Goal: Complete application form: Complete application form

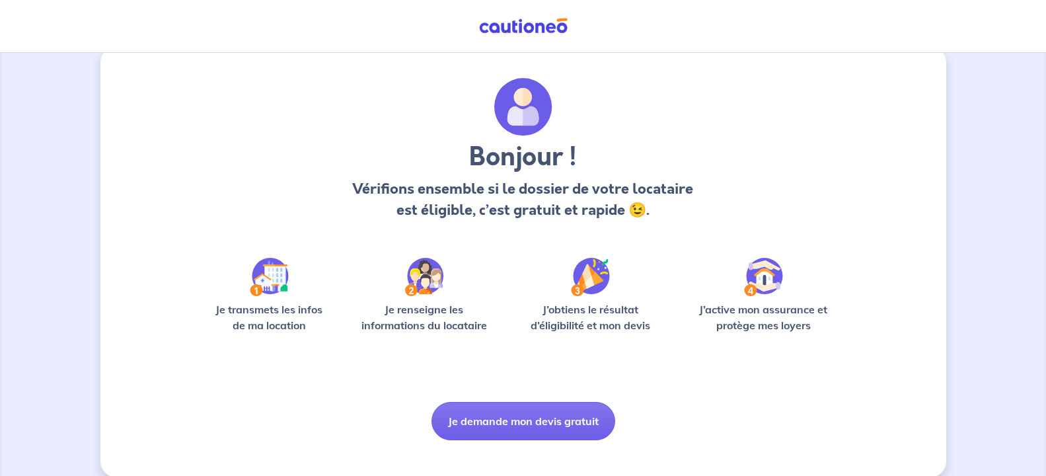
scroll to position [40, 0]
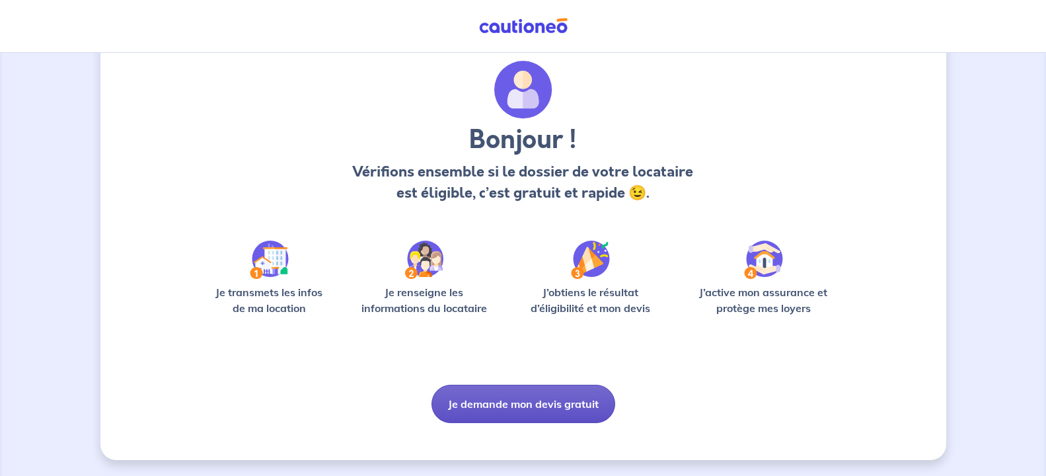
click at [512, 410] on button "Je demande mon devis gratuit" at bounding box center [524, 404] width 184 height 38
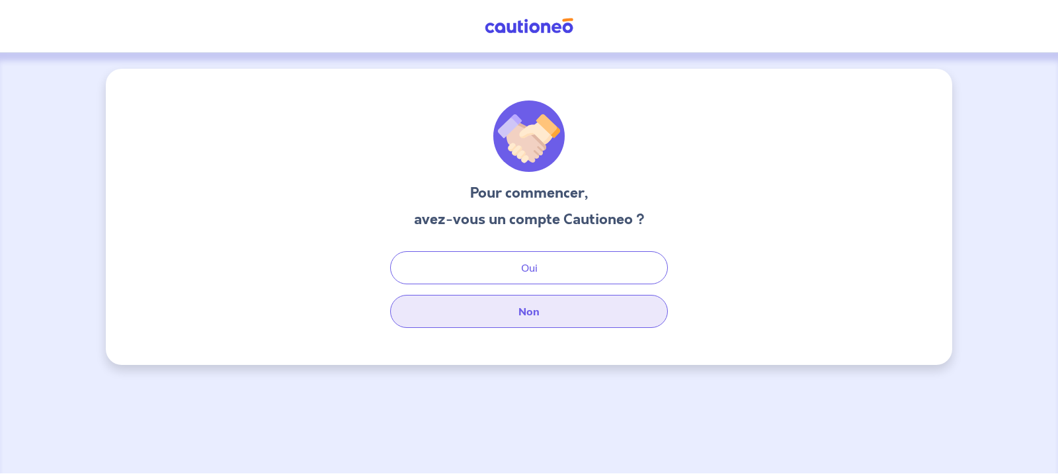
click at [498, 316] on button "Non" at bounding box center [529, 311] width 278 height 33
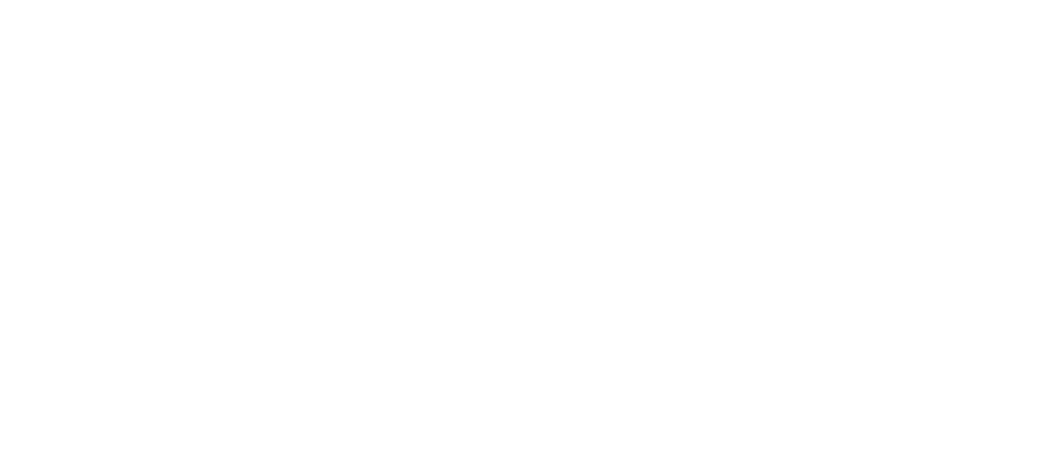
select select "FR"
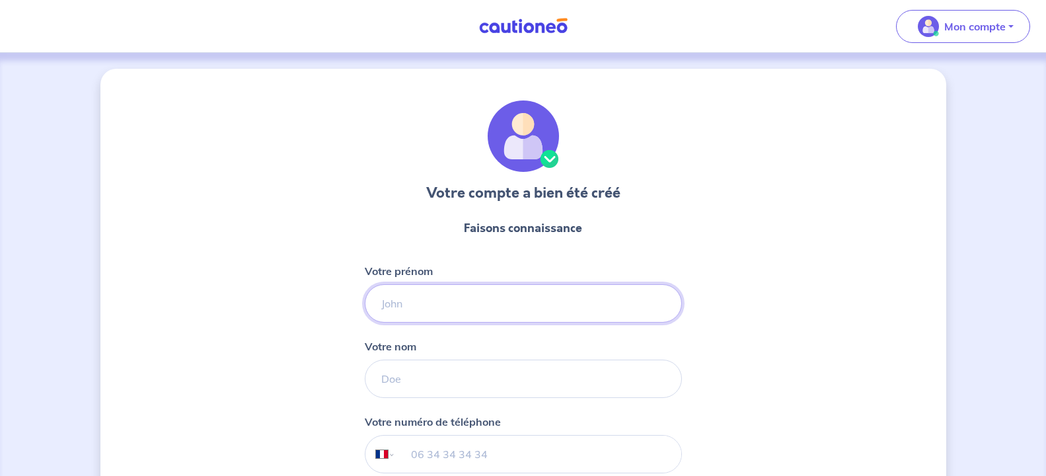
click at [391, 296] on input "Votre prénom" at bounding box center [523, 303] width 317 height 38
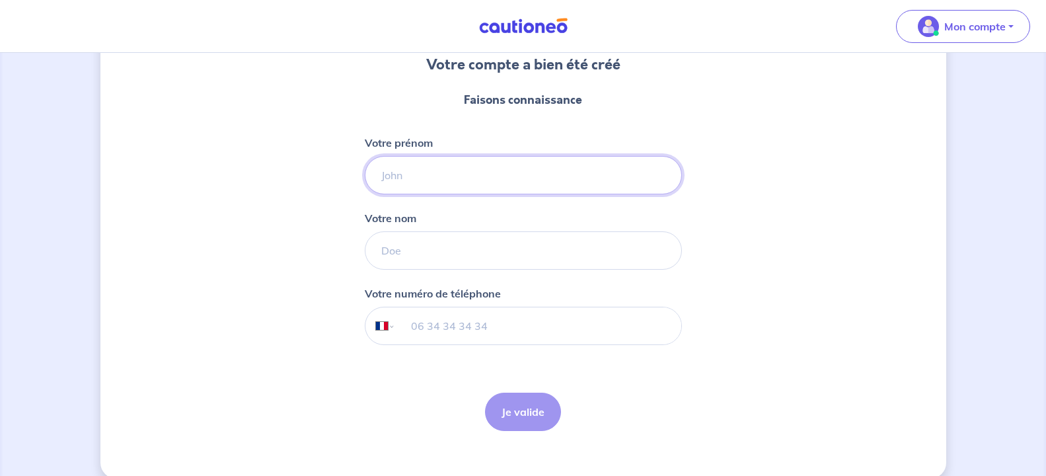
scroll to position [135, 0]
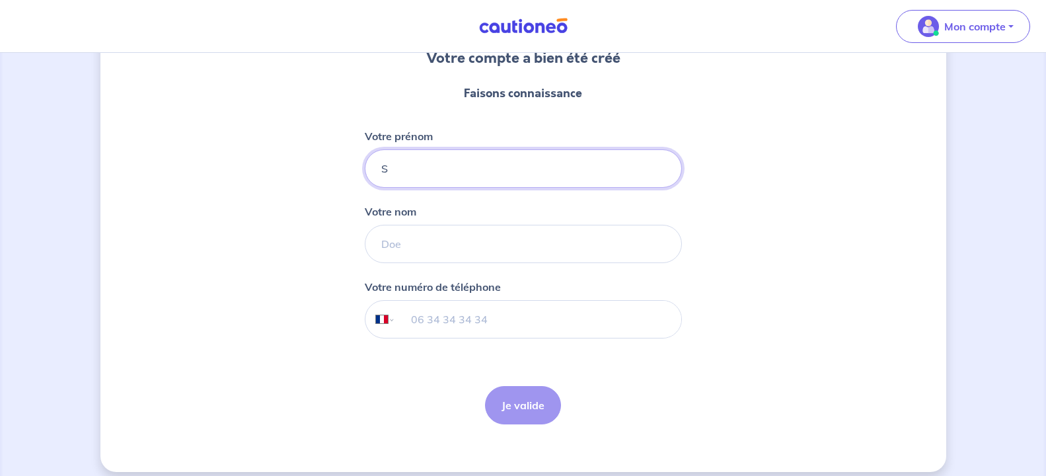
type input "Sophie"
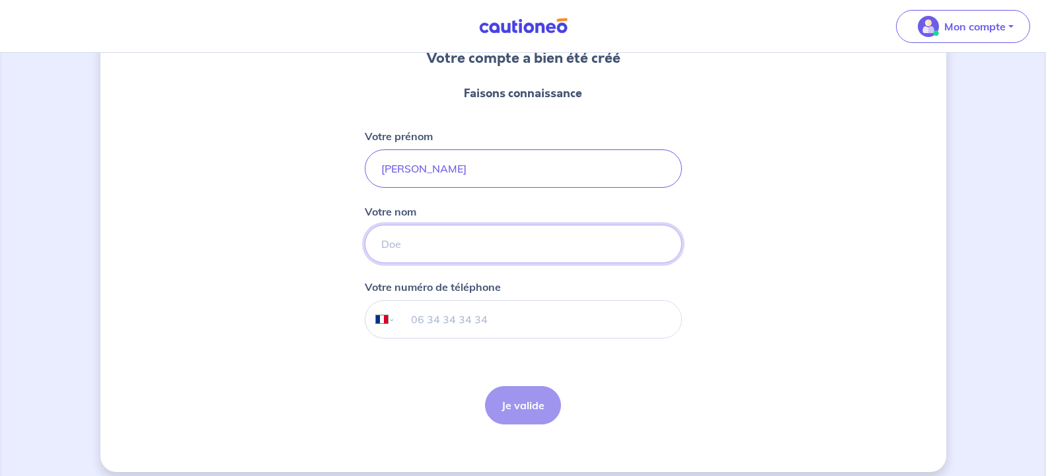
type input "Solitaire"
type input "+33 6 61 11 78 43"
click at [525, 409] on button "Je valide" at bounding box center [523, 405] width 76 height 38
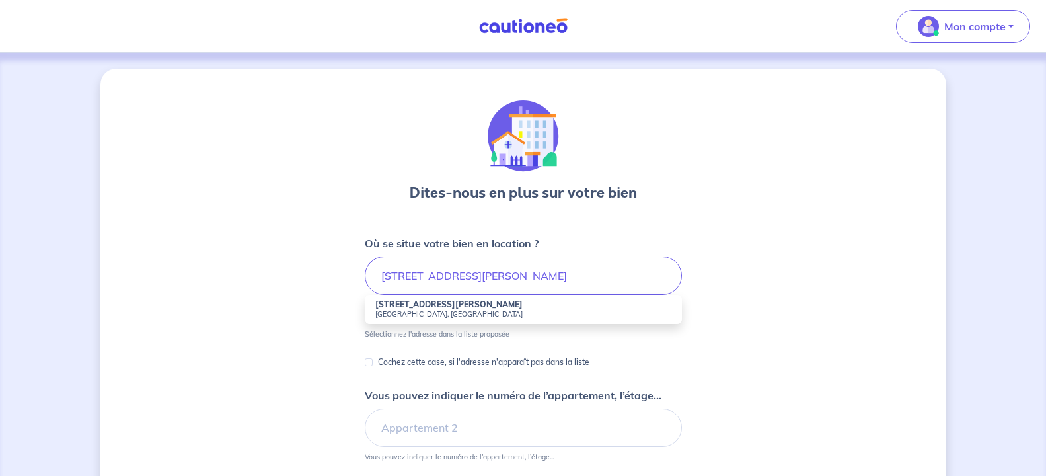
click at [437, 311] on small "Martigues, France" at bounding box center [523, 313] width 296 height 9
type input "5 Rue Michel Chablis, Martigues, France"
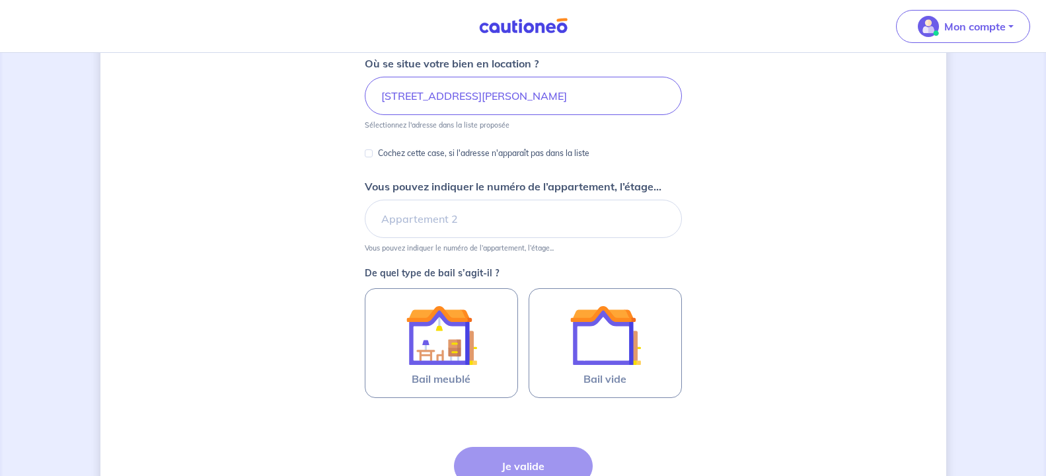
scroll to position [202, 0]
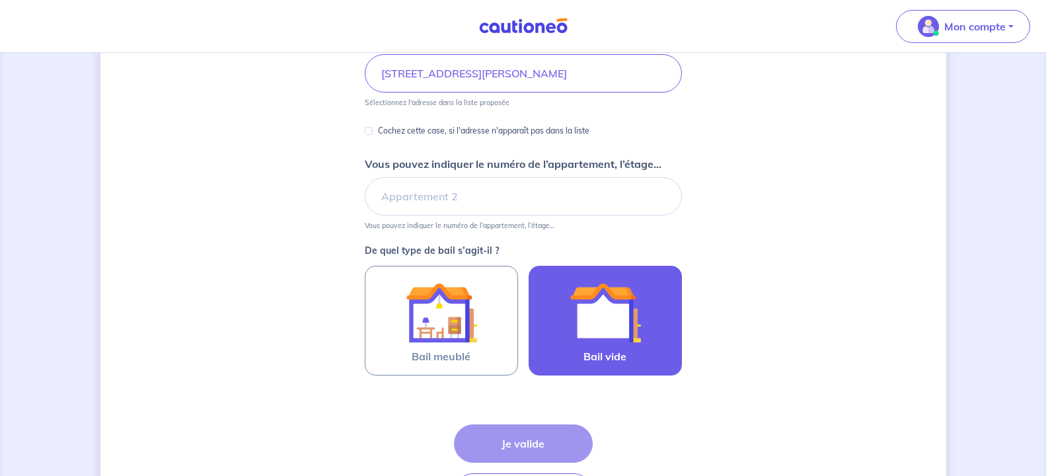
click at [604, 324] on img at bounding box center [605, 312] width 71 height 71
click at [0, 0] on input "Bail vide" at bounding box center [0, 0] width 0 height 0
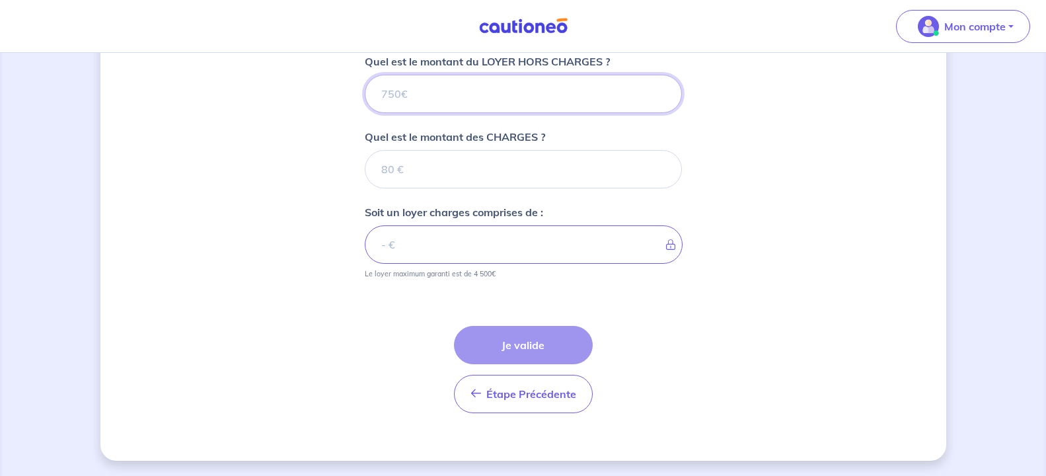
scroll to position [543, 0]
type input "8"
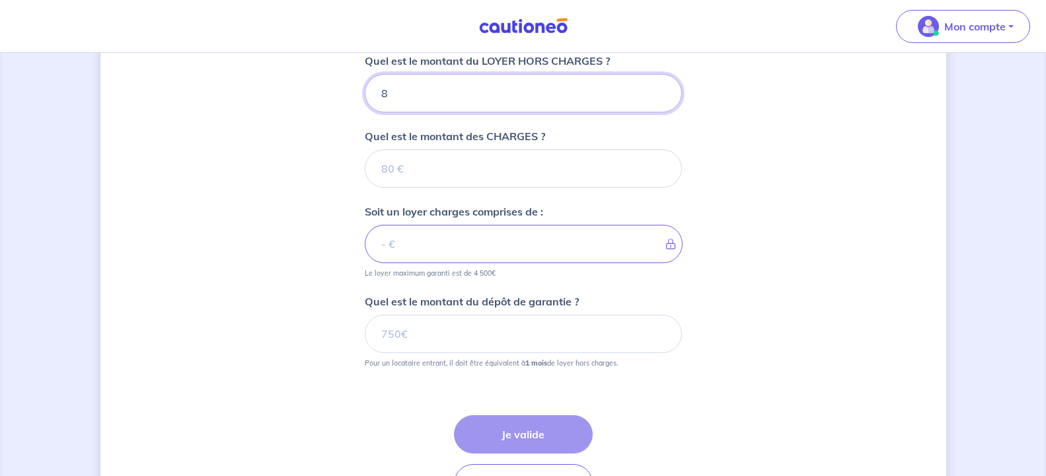
type input "88"
type input "880"
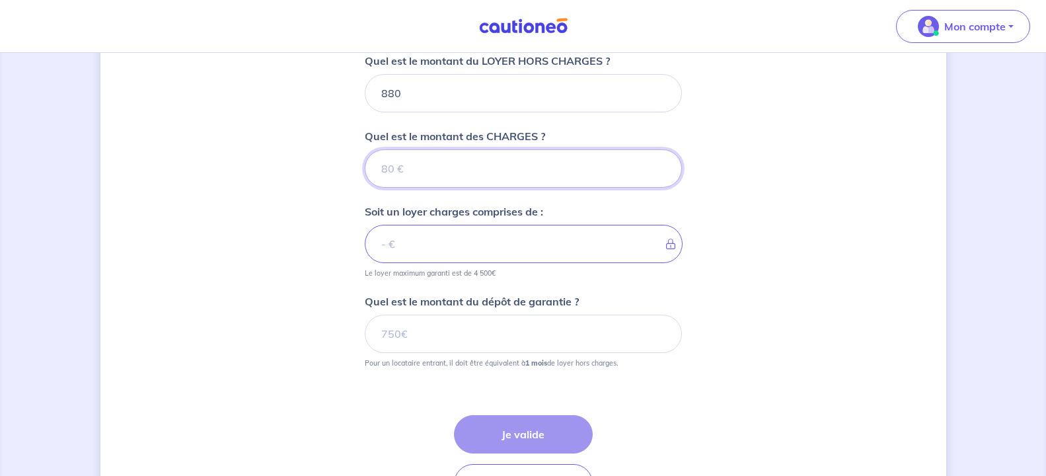
click at [399, 171] on input "Quel est le montant des CHARGES ?" at bounding box center [523, 168] width 317 height 38
type input "5"
type input "885"
type input "50"
type input "930"
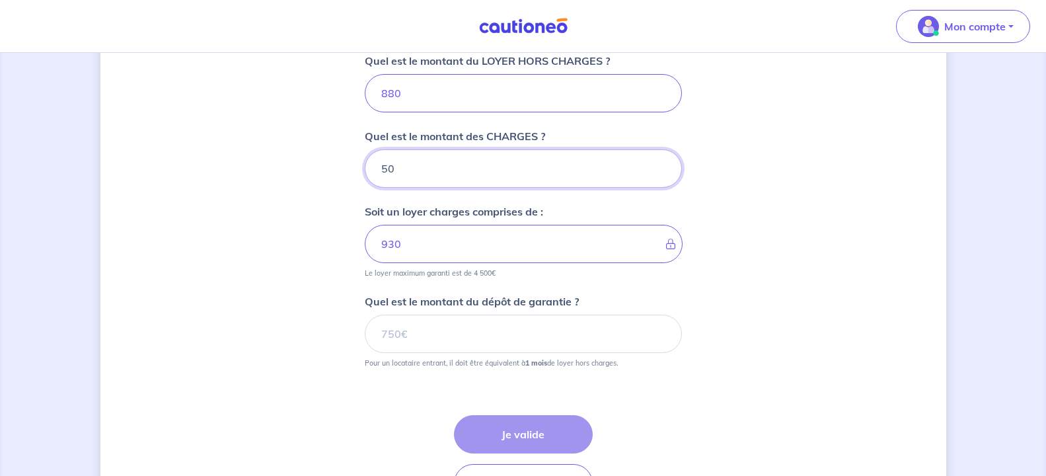
type input "50"
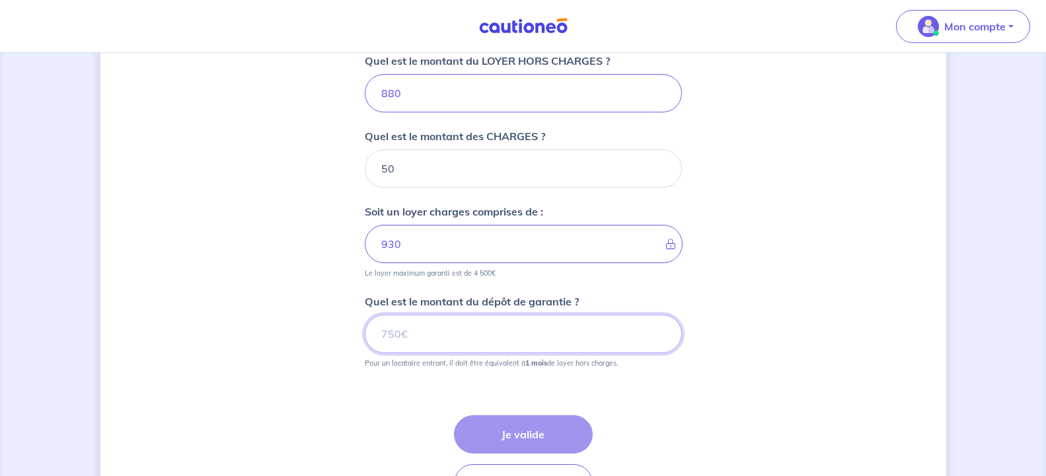
click at [399, 333] on input "Quel est le montant du dépôt de garantie ?" at bounding box center [523, 334] width 317 height 38
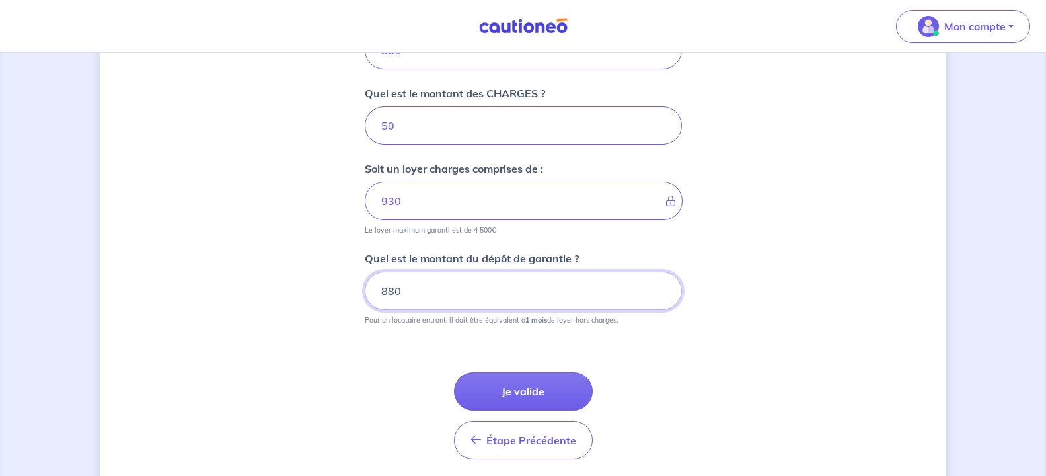
scroll to position [611, 0]
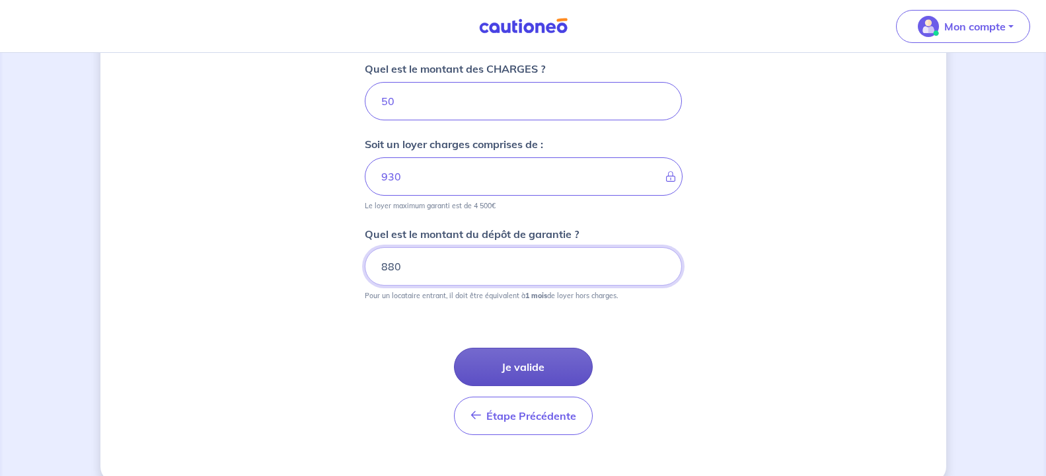
type input "880"
click at [546, 362] on button "Je valide" at bounding box center [523, 367] width 139 height 38
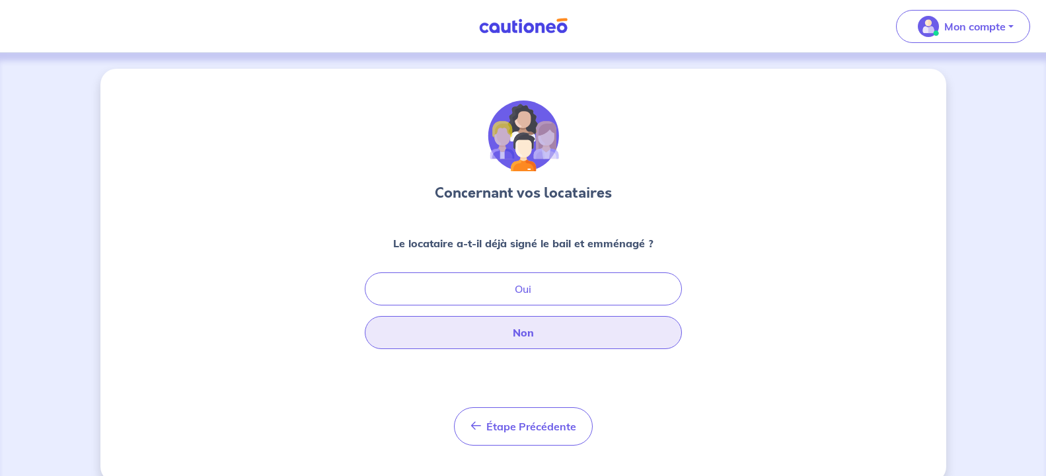
click at [536, 329] on button "Non" at bounding box center [523, 332] width 317 height 33
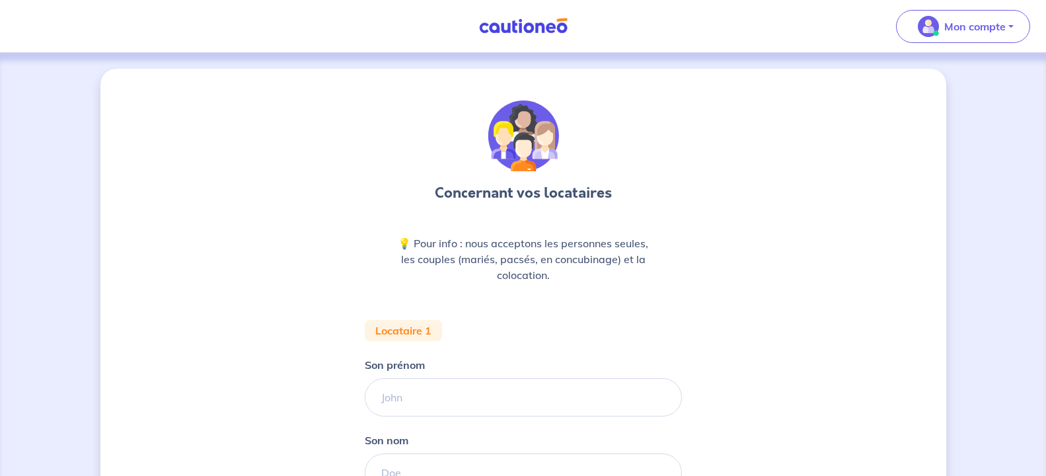
click at [525, 25] on img at bounding box center [523, 26] width 99 height 17
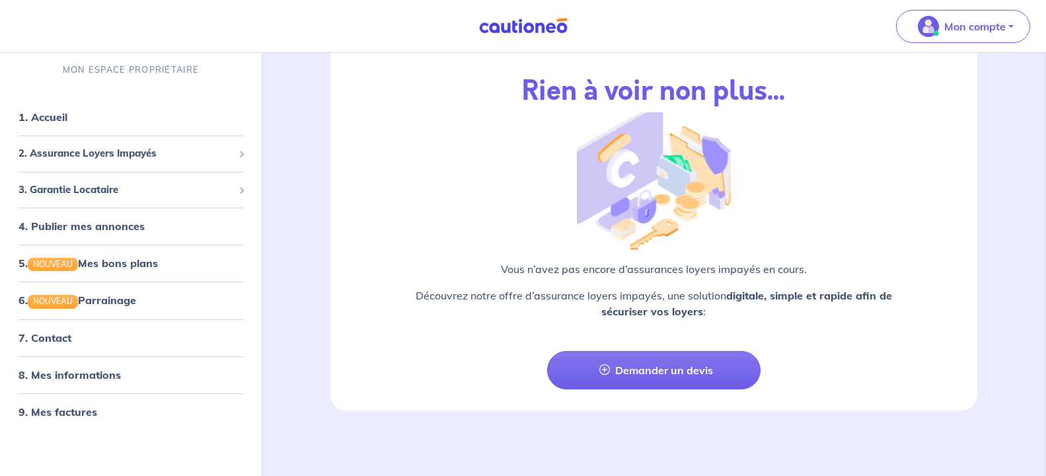
scroll to position [1545, 0]
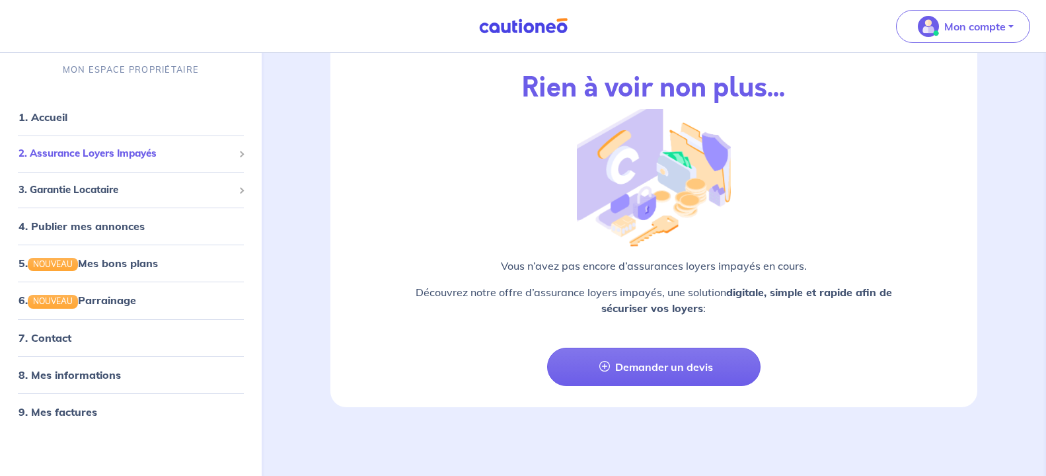
click at [173, 154] on span "2. Assurance Loyers Impayés" at bounding box center [126, 153] width 215 height 15
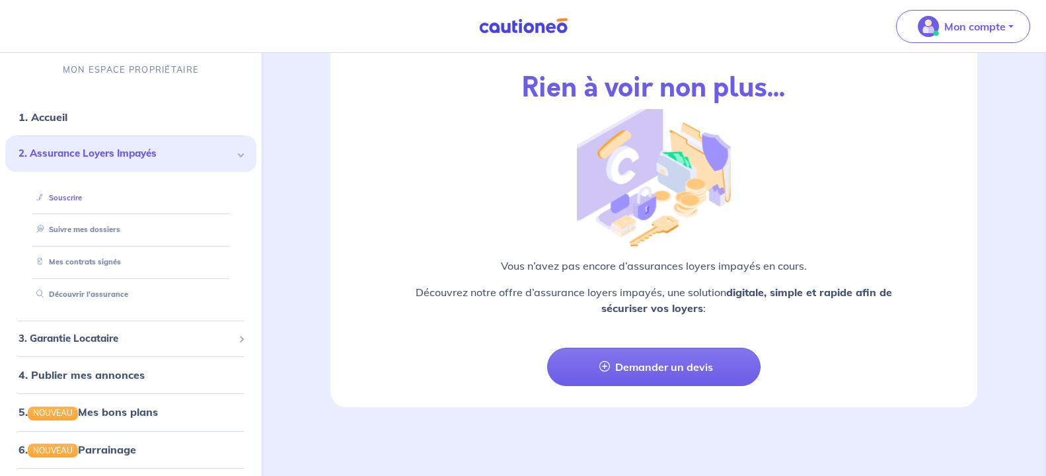
click at [82, 202] on link "Souscrire" at bounding box center [56, 197] width 51 height 9
